Goal: Transaction & Acquisition: Purchase product/service

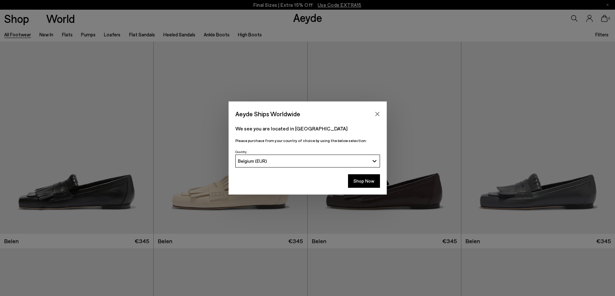
click at [313, 76] on div "Aeyde Ships Worldwide We see you are located in [GEOGRAPHIC_DATA] Please purcha…" at bounding box center [307, 148] width 615 height 296
click at [380, 112] on button "Close" at bounding box center [377, 114] width 10 height 10
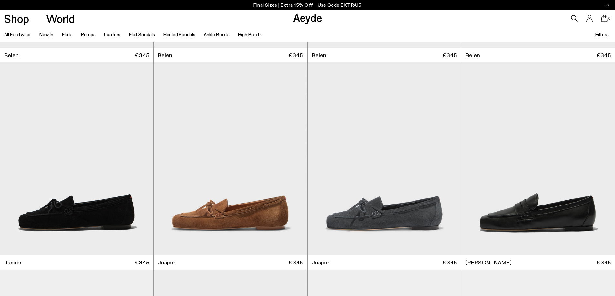
scroll to position [65, 0]
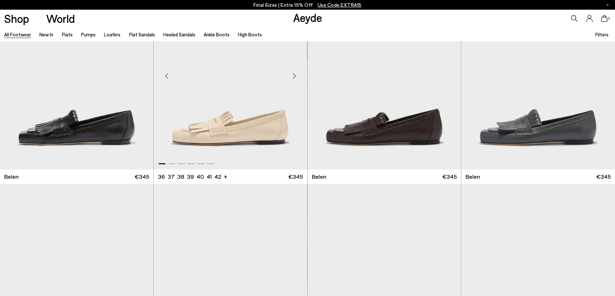
click at [214, 147] on img "1 / 6" at bounding box center [230, 73] width 153 height 193
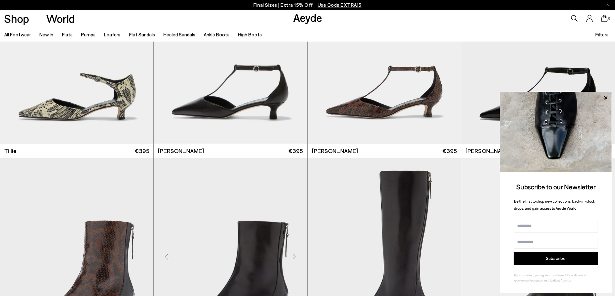
scroll to position [2581, 0]
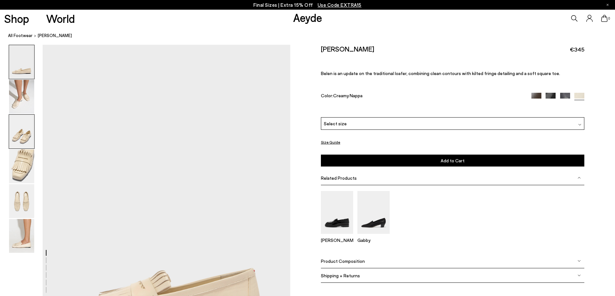
click at [16, 135] on img at bounding box center [21, 132] width 25 height 34
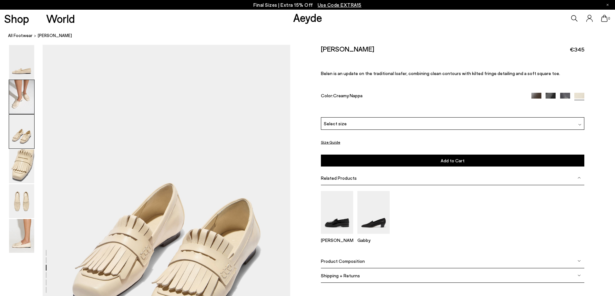
click at [15, 101] on img at bounding box center [21, 97] width 25 height 34
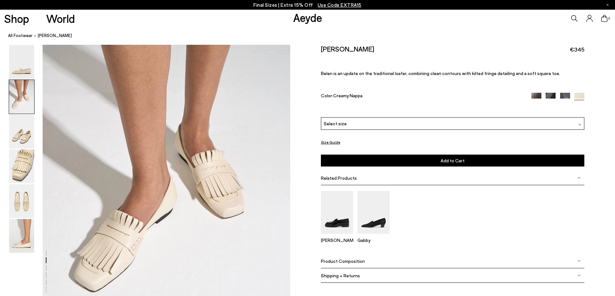
scroll to position [331, 0]
